Goal: Check status: Check status

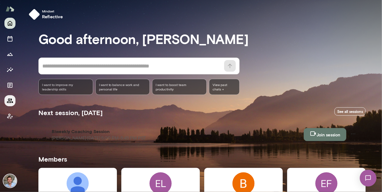
click at [11, 98] on icon "Members" at bounding box center [10, 100] width 7 height 7
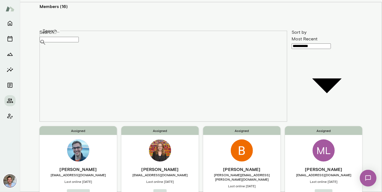
scroll to position [14, 0]
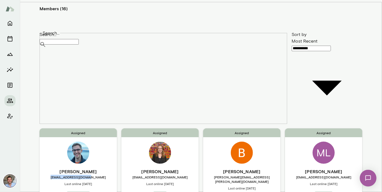
copy span "[EMAIL_ADDRESS][DOMAIN_NAME]"
drag, startPoint x: 97, startPoint y: 91, endPoint x: 61, endPoint y: 92, distance: 35.9
click at [61, 175] on span "[EMAIL_ADDRESS][DOMAIN_NAME]" at bounding box center [78, 177] width 77 height 4
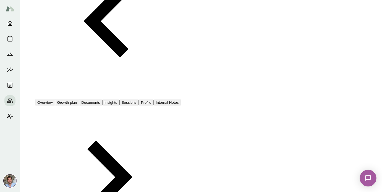
scroll to position [137, 0]
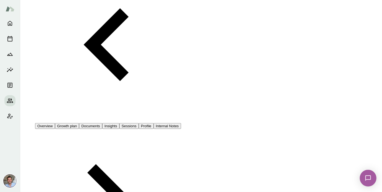
scroll to position [47, 0]
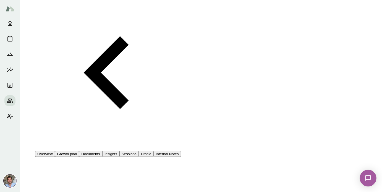
click at [208, 4] on div at bounding box center [191, 4] width 382 height 0
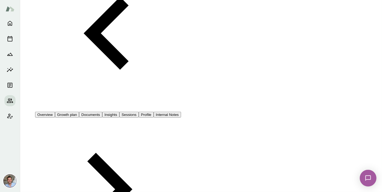
scroll to position [95, 0]
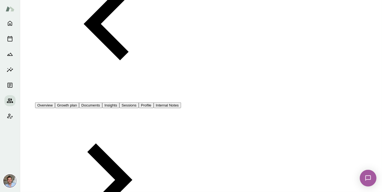
click at [10, 99] on icon "Members" at bounding box center [10, 100] width 6 height 4
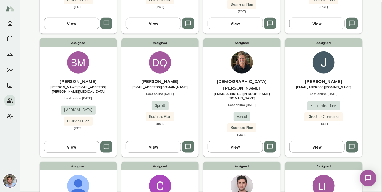
scroll to position [213, 0]
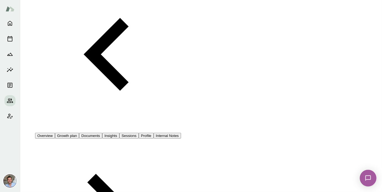
scroll to position [52, 0]
